Goal: Task Accomplishment & Management: Use online tool/utility

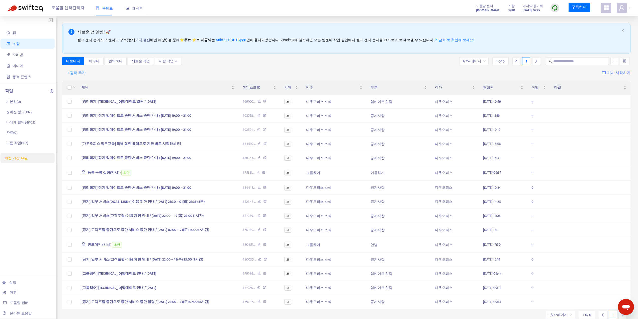
click at [481, 11] on font "케어다우오피스.co.kr" at bounding box center [488, 11] width 25 height 6
click at [8, 284] on link "설정" at bounding box center [10, 282] width 14 height 4
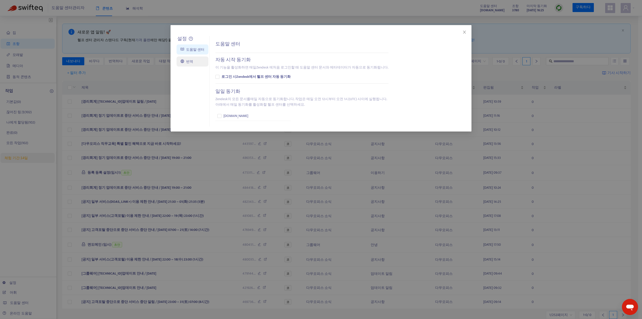
click at [190, 62] on link "번역" at bounding box center [187, 61] width 13 height 4
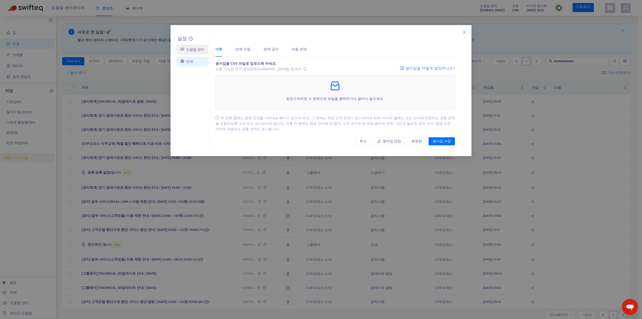
click at [189, 51] on link "도움말 센터" at bounding box center [193, 49] width 24 height 4
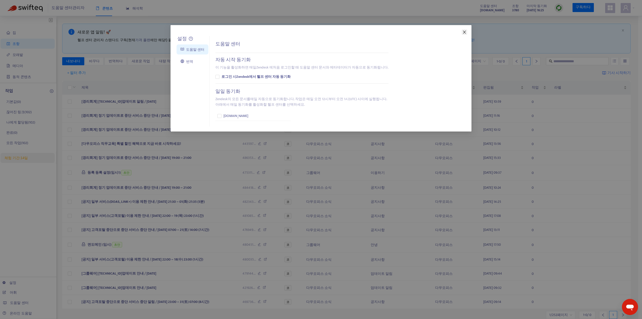
click at [465, 34] on icon "닫다" at bounding box center [464, 32] width 4 height 4
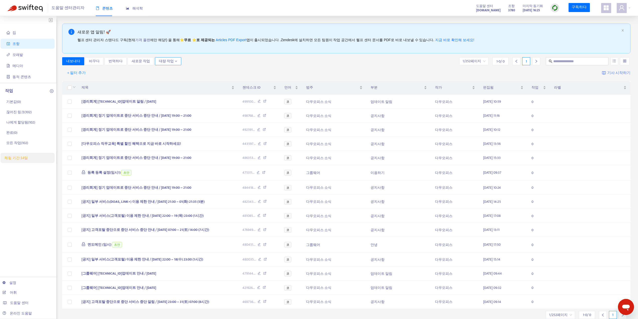
click at [171, 59] on span "대량 작업" at bounding box center [168, 61] width 18 height 6
click at [268, 62] on div "내보내다 바꾸다 번역하다 새로운 작업 대량 작업 1/252페이지 1 - 0 / 0 1" at bounding box center [346, 61] width 569 height 8
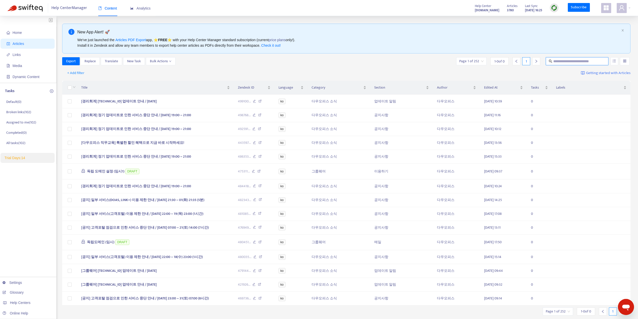
click at [560, 63] on input "text" at bounding box center [577, 61] width 48 height 6
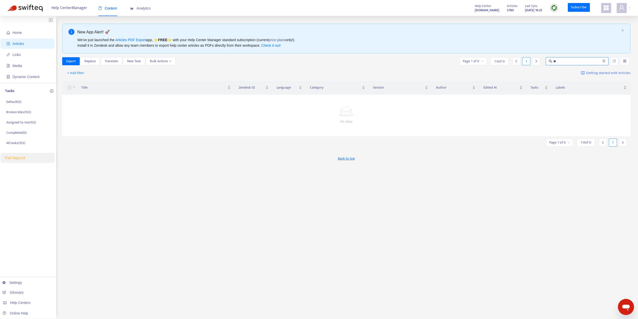
type input "*"
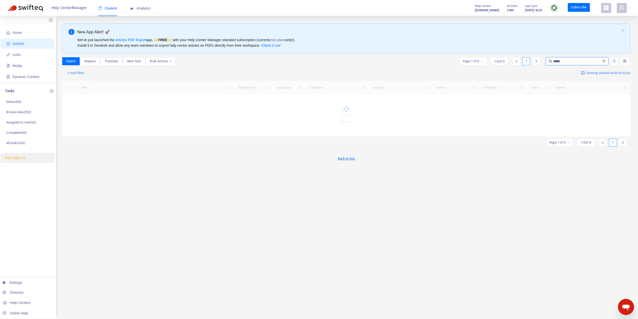
type input "*****"
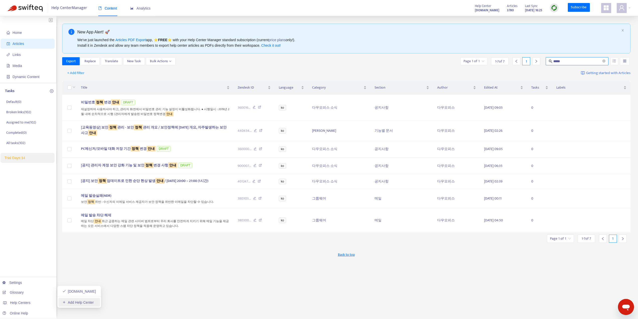
click at [73, 304] on link "Add Help Center" at bounding box center [77, 302] width 31 height 4
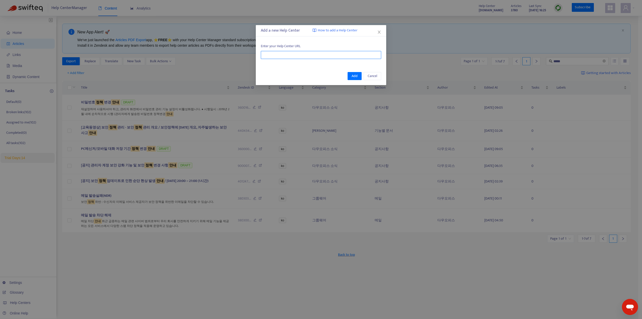
click at [289, 52] on input "text" at bounding box center [321, 55] width 120 height 8
type input "*"
type input "**********"
click at [355, 79] on button "Add" at bounding box center [355, 76] width 14 height 8
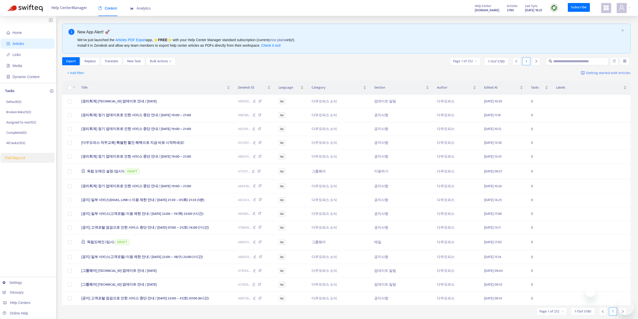
scroll to position [16, 0]
